Goal: Check status: Check status

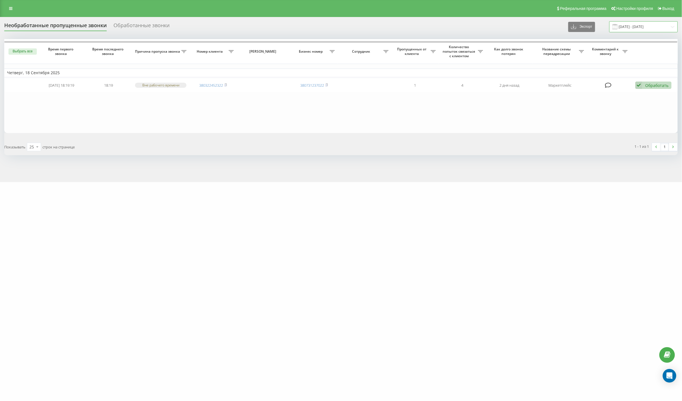
click at [644, 27] on input "18.09.2025 - 18.09.2025" at bounding box center [643, 26] width 68 height 11
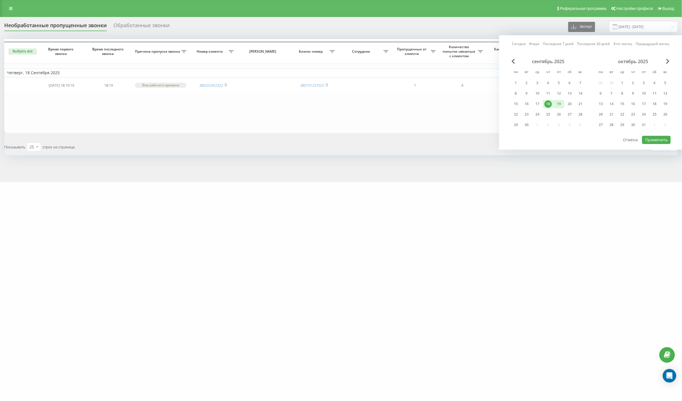
click at [561, 104] on div "19" at bounding box center [558, 103] width 7 height 7
drag, startPoint x: 568, startPoint y: 104, endPoint x: 589, endPoint y: 114, distance: 23.5
click at [568, 104] on div "20" at bounding box center [569, 103] width 7 height 7
click at [647, 138] on button "Применить" at bounding box center [656, 140] width 29 height 8
type input "[DATE] - [DATE]"
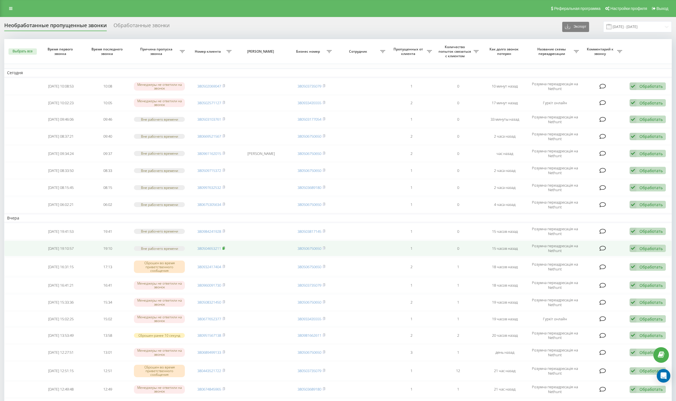
click at [224, 247] on rect at bounding box center [223, 248] width 2 height 3
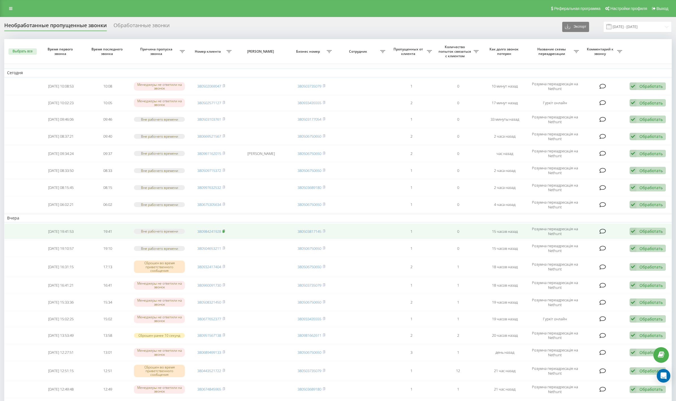
click at [224, 230] on rect at bounding box center [223, 231] width 2 height 3
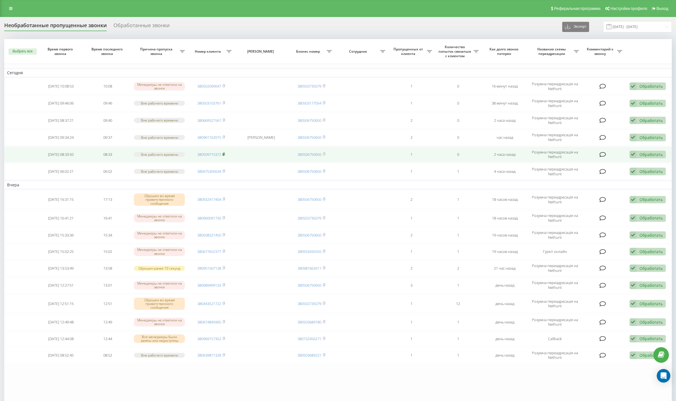
click at [225, 153] on icon at bounding box center [223, 153] width 3 height 3
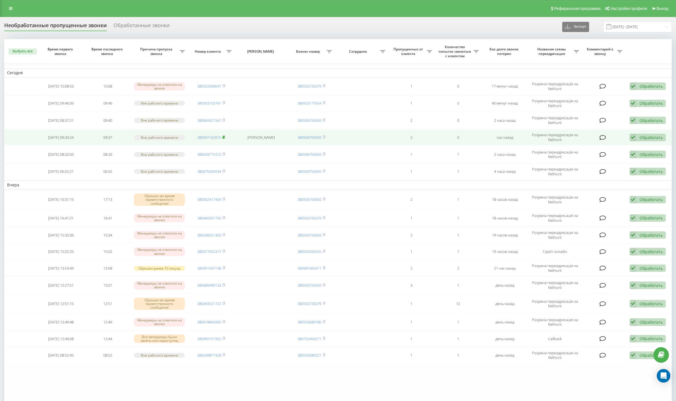
click at [225, 137] on icon at bounding box center [224, 137] width 2 height 3
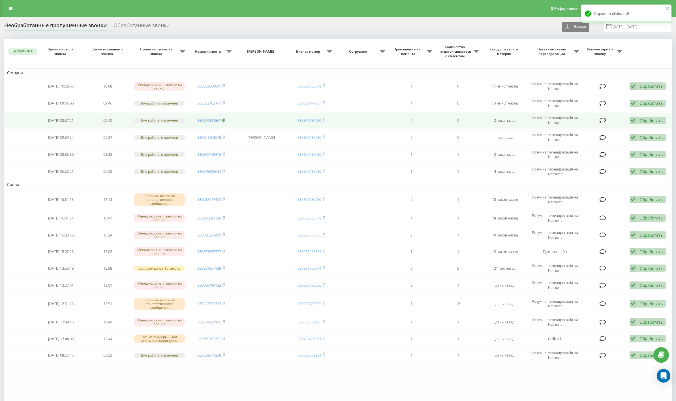
click at [225, 120] on icon at bounding box center [223, 119] width 3 height 3
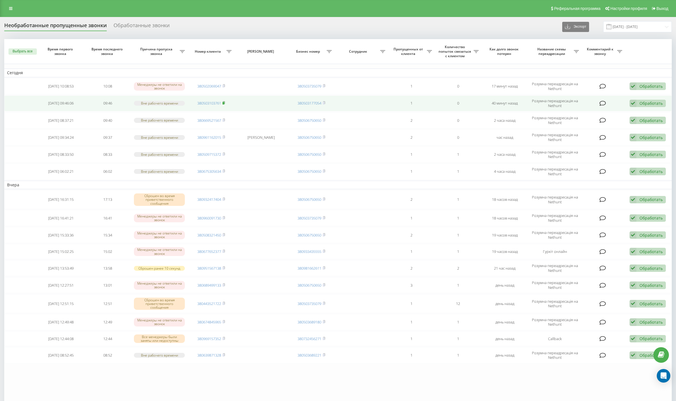
click at [224, 102] on rect at bounding box center [223, 103] width 2 height 3
